Goal: Navigation & Orientation: Find specific page/section

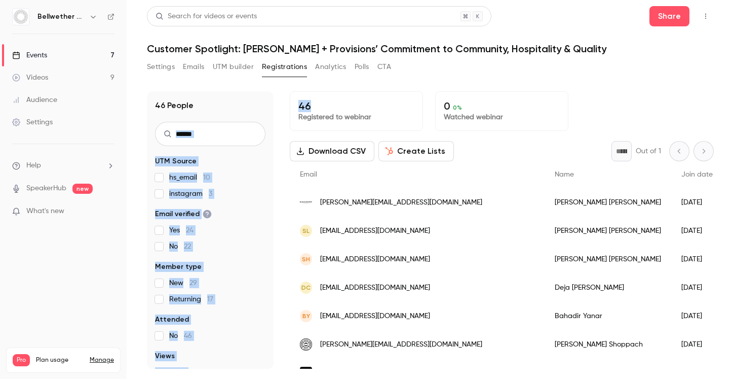
drag, startPoint x: 335, startPoint y: 109, endPoint x: 263, endPoint y: 107, distance: 72.0
click at [263, 107] on div "46 People UTM Source hs_email 10 instagram 3 Email verified Yes 24 No 22 Member…" at bounding box center [430, 229] width 567 height 277
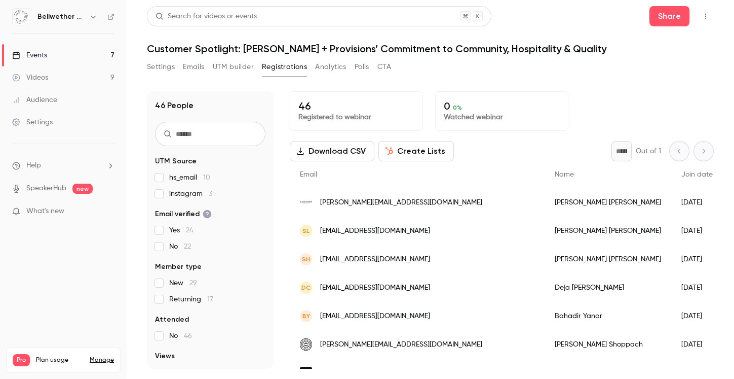
click at [286, 108] on div "46 People UTM Source hs_email 10 instagram 3 Email verified Yes 24 No 22 Member…" at bounding box center [430, 229] width 567 height 277
click at [160, 63] on button "Settings" at bounding box center [161, 67] width 28 height 16
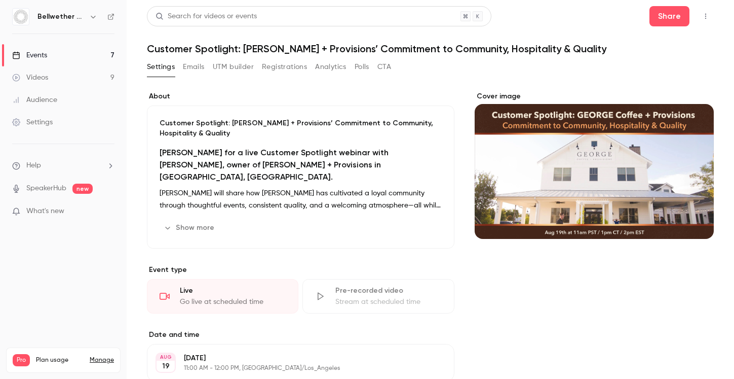
click at [70, 56] on link "Events 7" at bounding box center [63, 55] width 127 height 22
